Goal: Transaction & Acquisition: Book appointment/travel/reservation

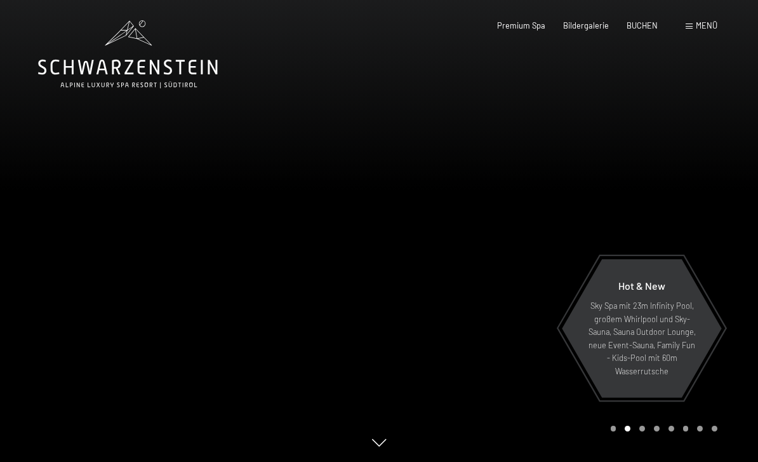
click at [651, 27] on span "BUCHEN" at bounding box center [642, 25] width 31 height 10
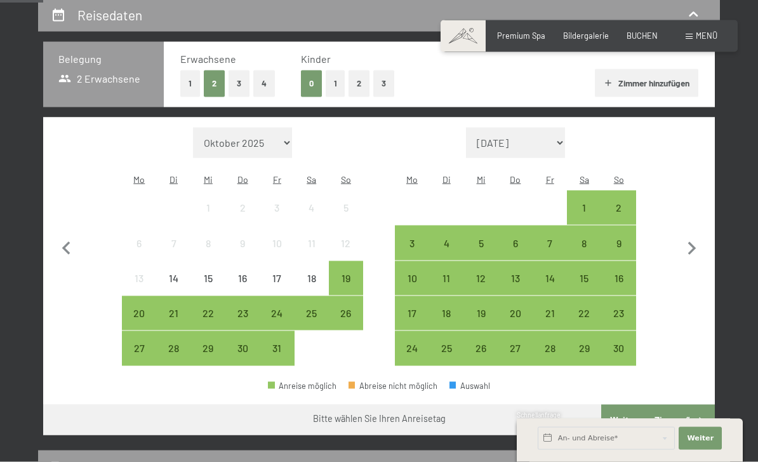
scroll to position [246, 0]
click at [699, 237] on icon "button" at bounding box center [692, 248] width 27 height 27
select select "[DATE]"
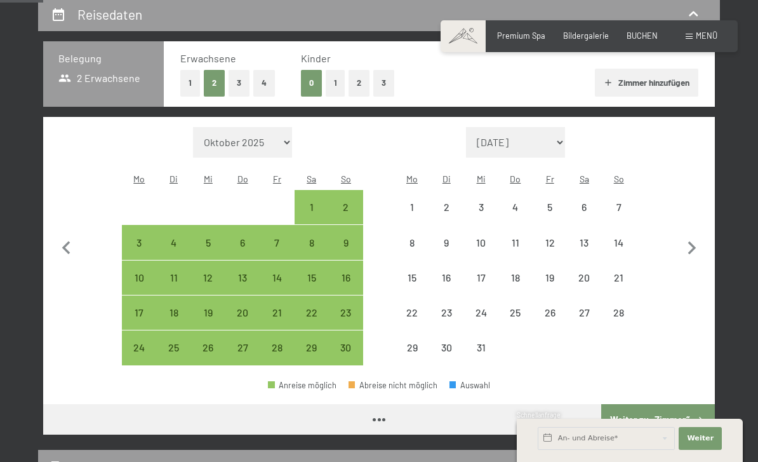
select select "[DATE]"
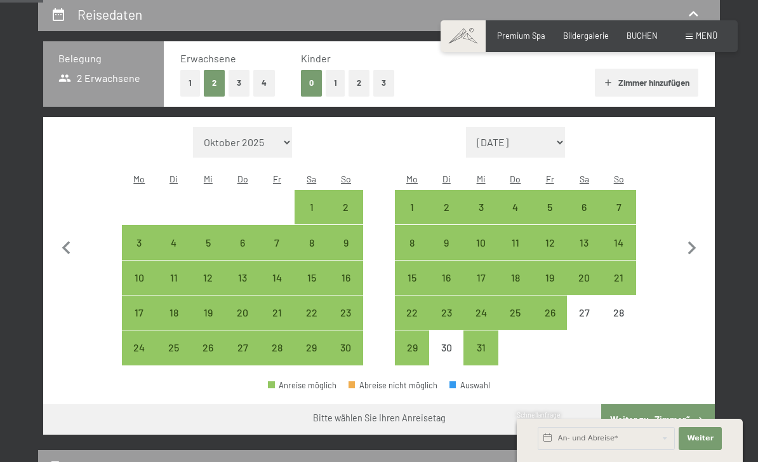
click at [480, 307] on div "24" at bounding box center [481, 323] width 32 height 32
select select "[DATE]"
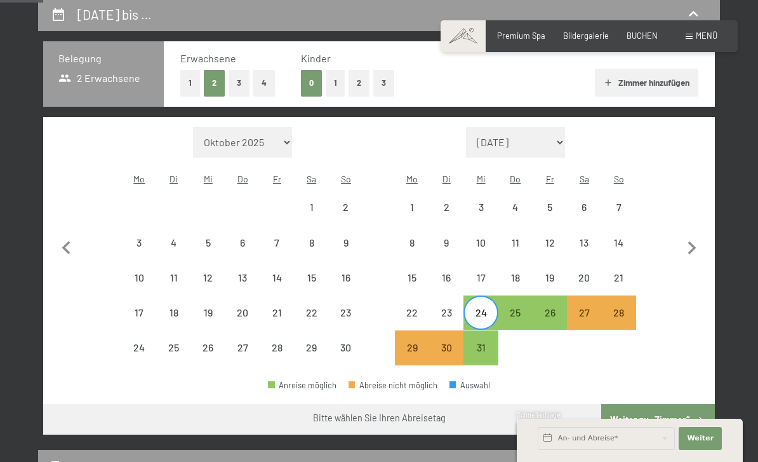
click at [624, 307] on div "28" at bounding box center [619, 323] width 32 height 32
select select "[DATE]"
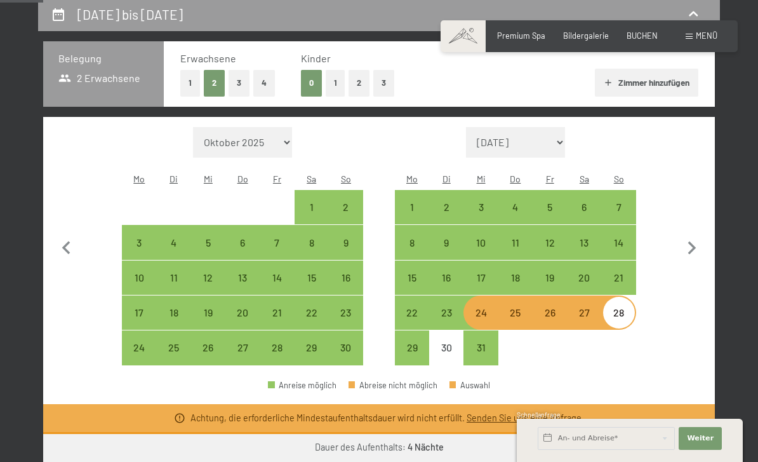
click at [450, 307] on div "23" at bounding box center [447, 323] width 32 height 32
select select "[DATE]"
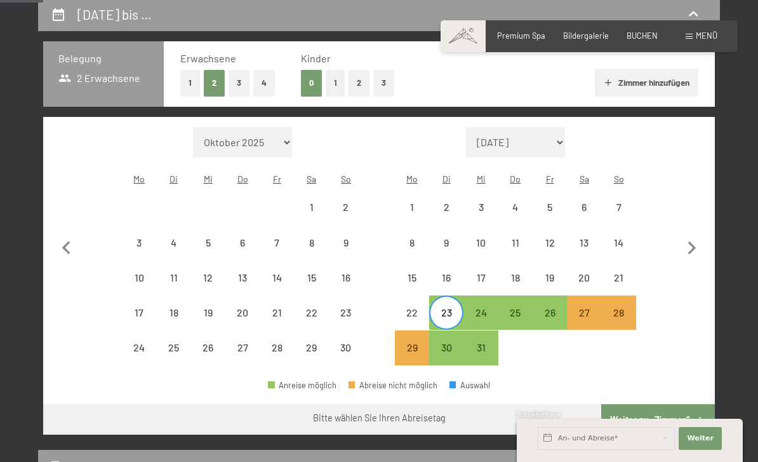
click at [589, 307] on div "27" at bounding box center [584, 323] width 32 height 32
select select "[DATE]"
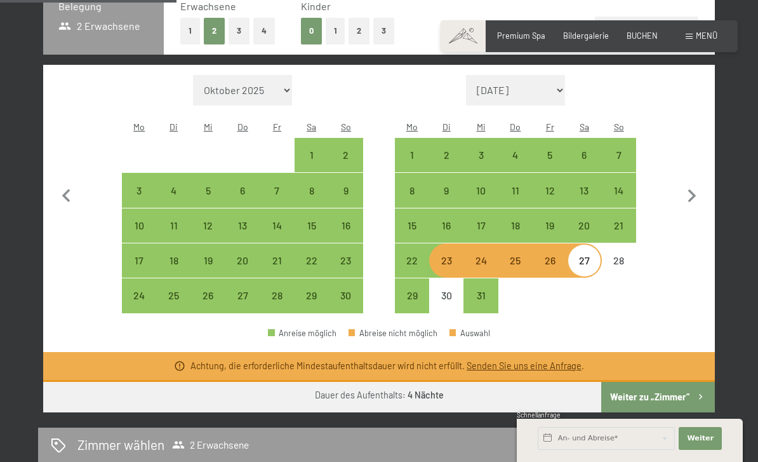
scroll to position [299, 0]
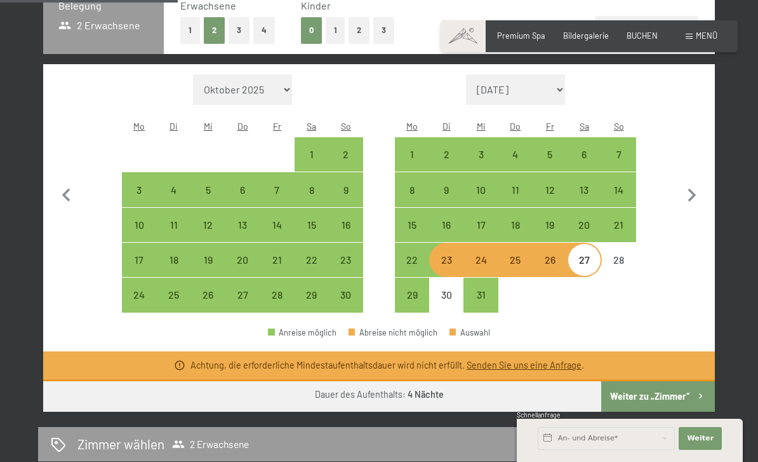
click at [487, 255] on div "24" at bounding box center [481, 271] width 32 height 32
select select "[DATE]"
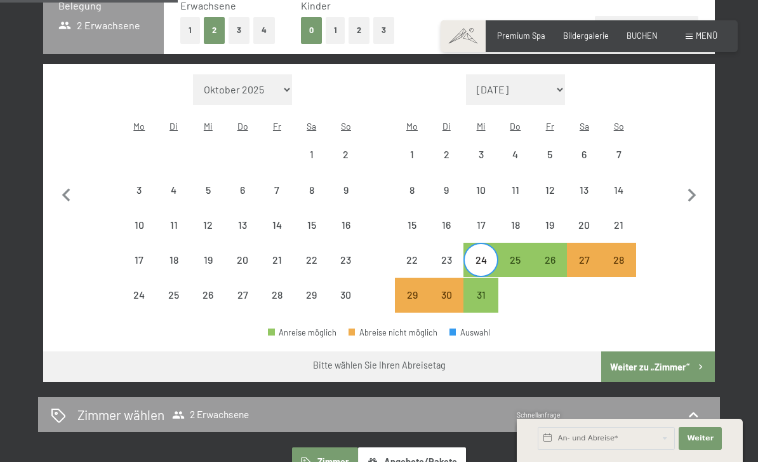
click at [481, 290] on div "31" at bounding box center [481, 306] width 32 height 32
select select "[DATE]"
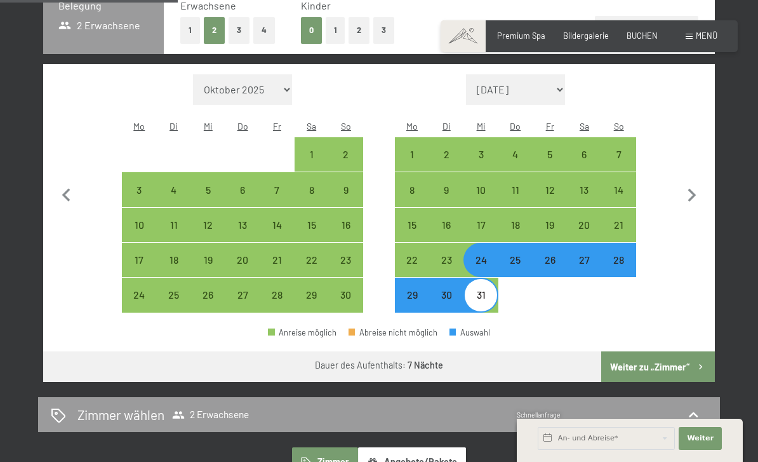
click at [654, 358] on button "Weiter zu „Zimmer“" at bounding box center [659, 366] width 114 height 30
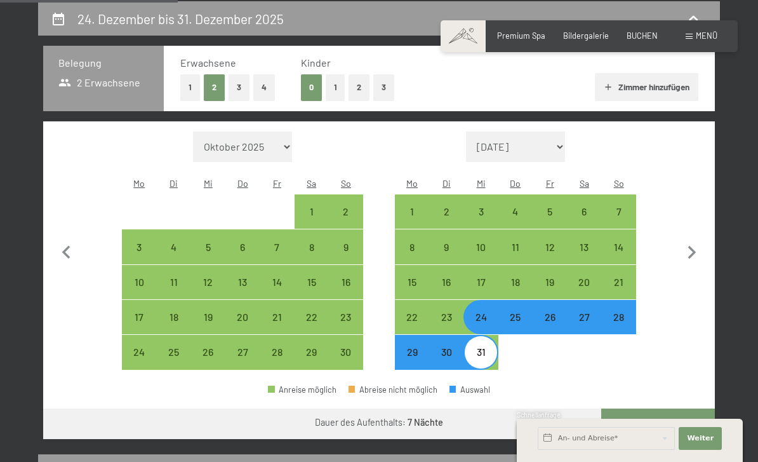
select select "[DATE]"
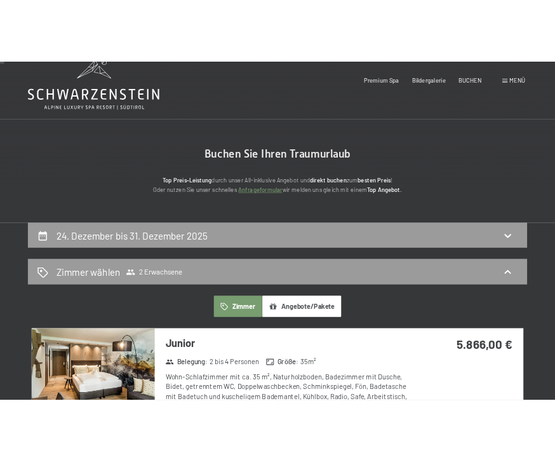
scroll to position [0, 0]
